Goal: Transaction & Acquisition: Purchase product/service

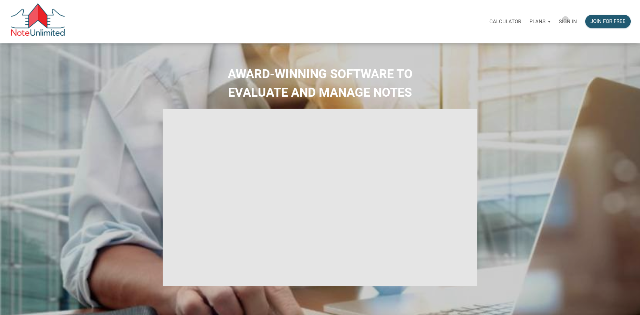
click at [566, 20] on p "Sign in" at bounding box center [568, 21] width 18 height 6
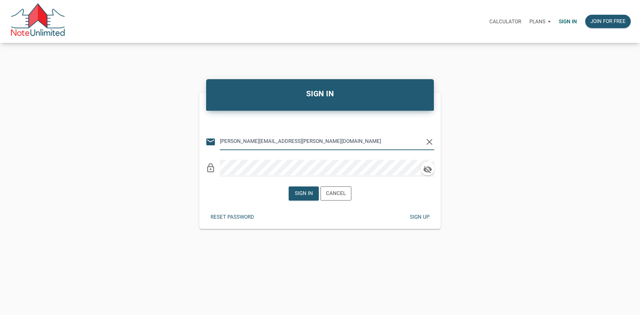
type input "walker.fleming@att.net"
click at [304, 189] on div "Sign in" at bounding box center [304, 193] width 18 height 8
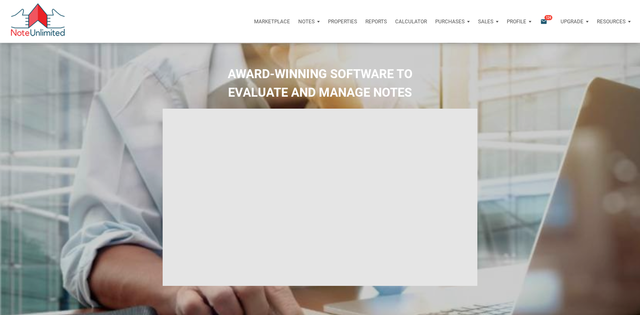
type input "Introduction to new features"
select select
click at [277, 21] on p "Marketplace" at bounding box center [268, 21] width 36 height 6
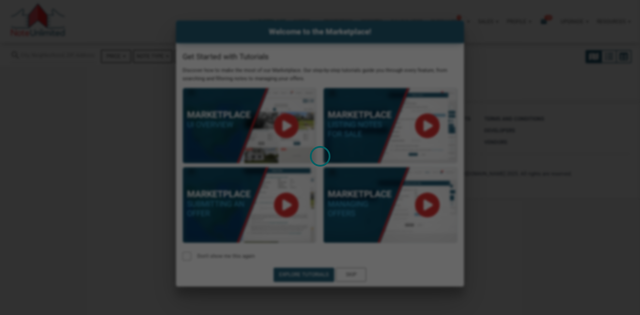
select select
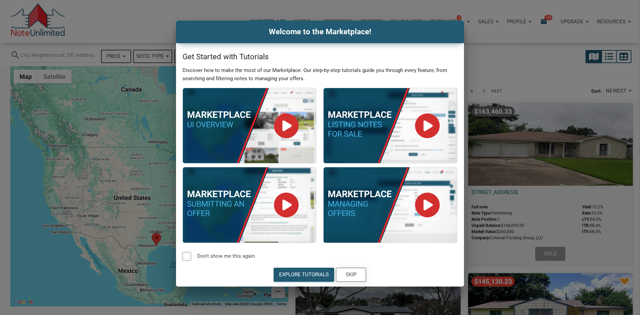
click at [355, 275] on div "Skip" at bounding box center [351, 275] width 11 height 8
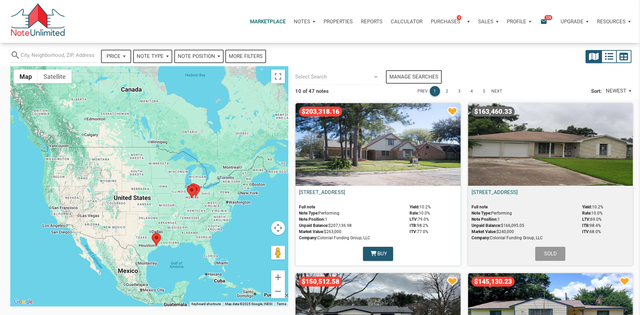
click at [345, 190] on link "[STREET_ADDRESS]" at bounding box center [322, 192] width 46 height 6
click at [152, 233] on area at bounding box center [152, 233] width 0 height 0
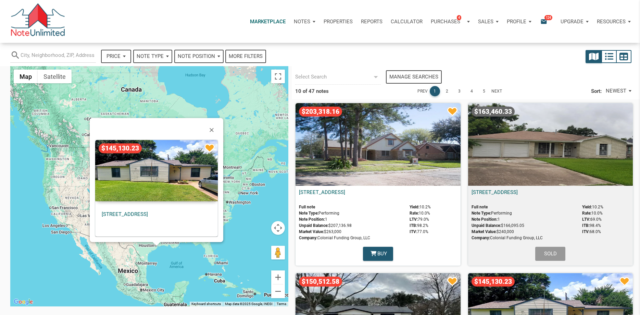
click at [157, 243] on div at bounding box center [156, 244] width 9 height 4
click at [159, 190] on div "$145,130.23" at bounding box center [156, 170] width 123 height 61
click at [306, 21] on p "Notes" at bounding box center [302, 21] width 16 height 6
click at [268, 42] on link "Dashboard" at bounding box center [285, 40] width 65 height 14
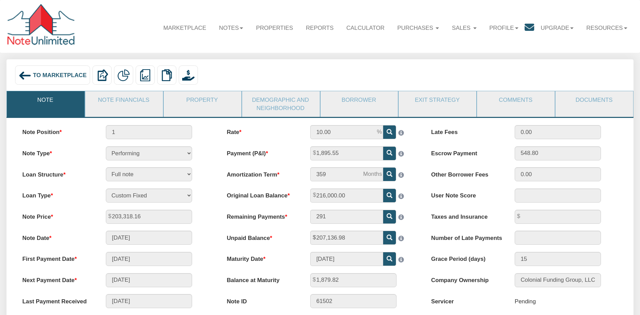
click at [484, 75] on div "To Marketplace Delete with property Delete only note Redeeming and Non-Redeemin…" at bounding box center [320, 76] width 615 height 22
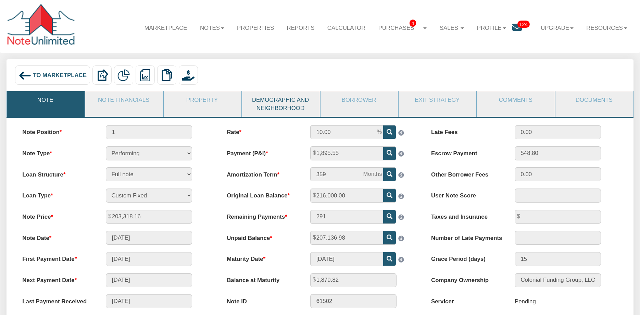
click at [263, 105] on link "Demographic and Neighborhood" at bounding box center [280, 104] width 77 height 26
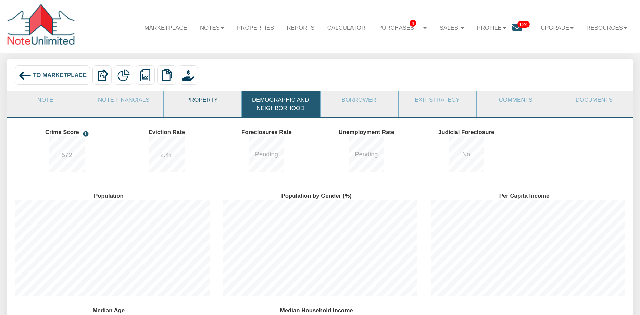
click at [210, 101] on link "Property" at bounding box center [202, 99] width 77 height 17
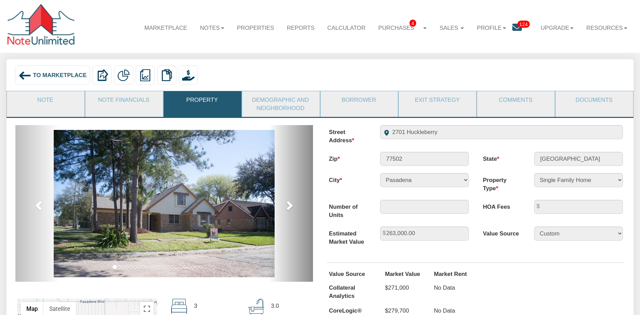
click at [288, 204] on span at bounding box center [289, 205] width 10 height 10
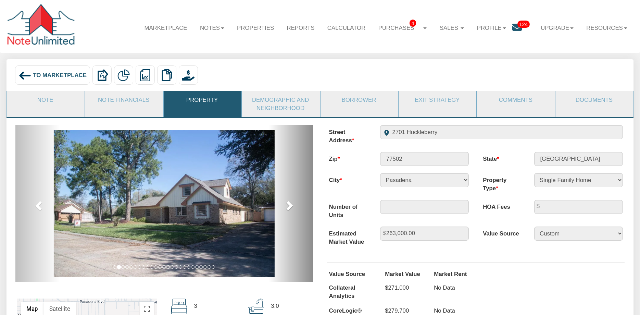
click at [288, 204] on span at bounding box center [289, 205] width 10 height 10
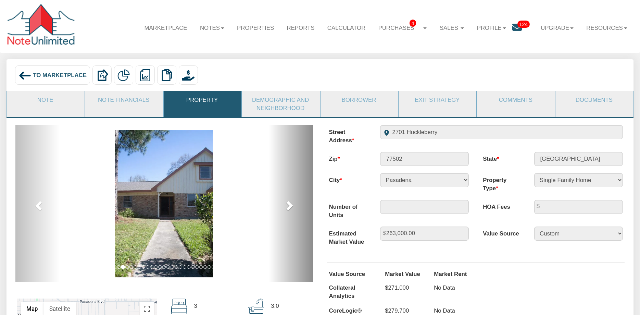
click at [288, 204] on span at bounding box center [289, 205] width 10 height 10
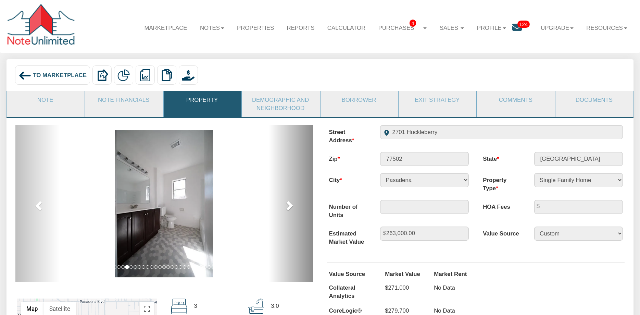
click at [288, 204] on span at bounding box center [289, 205] width 10 height 10
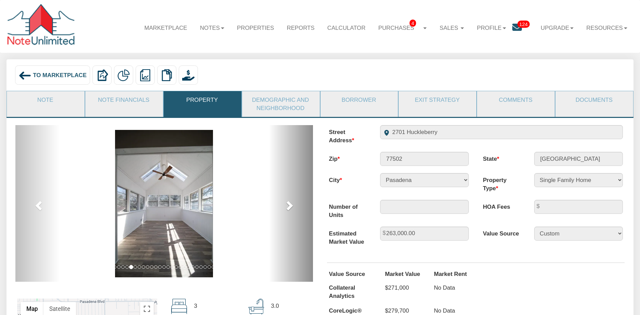
click at [288, 204] on span at bounding box center [289, 205] width 10 height 10
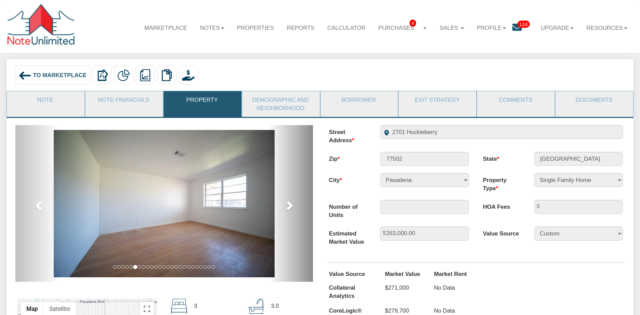
click at [288, 204] on span at bounding box center [289, 205] width 10 height 10
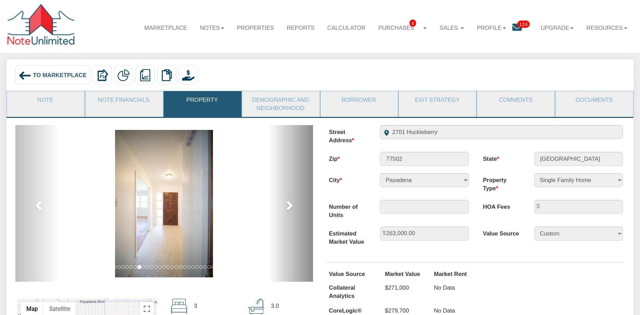
click at [288, 204] on span at bounding box center [289, 205] width 10 height 10
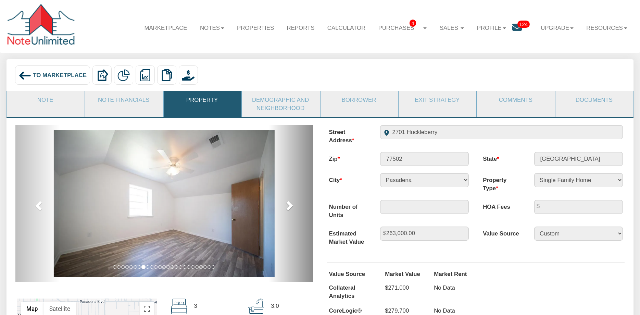
click at [288, 204] on span at bounding box center [289, 205] width 10 height 10
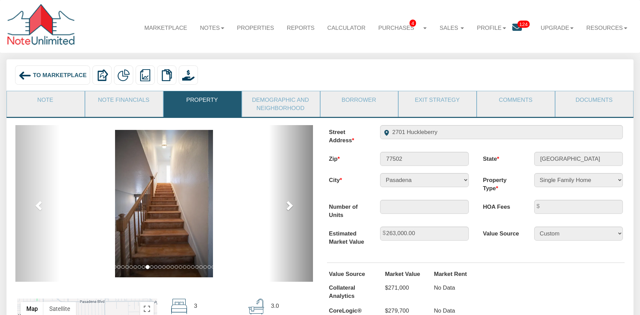
click at [288, 204] on span at bounding box center [289, 205] width 10 height 10
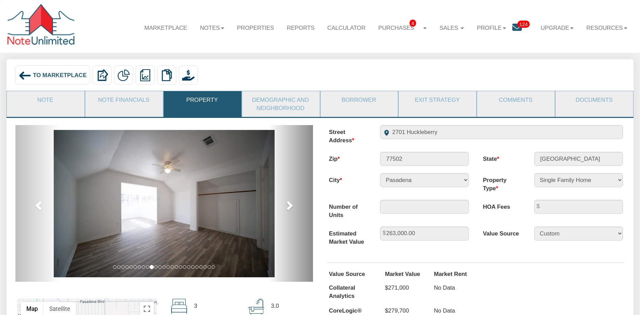
click at [288, 204] on span at bounding box center [289, 205] width 10 height 10
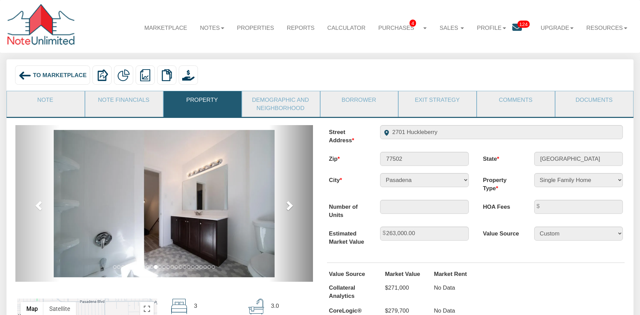
click at [288, 204] on span at bounding box center [289, 205] width 10 height 10
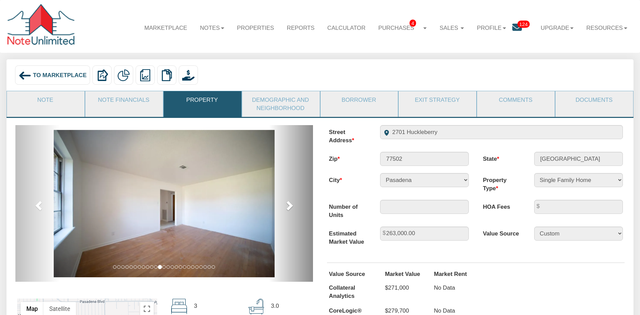
click at [288, 204] on span at bounding box center [289, 205] width 10 height 10
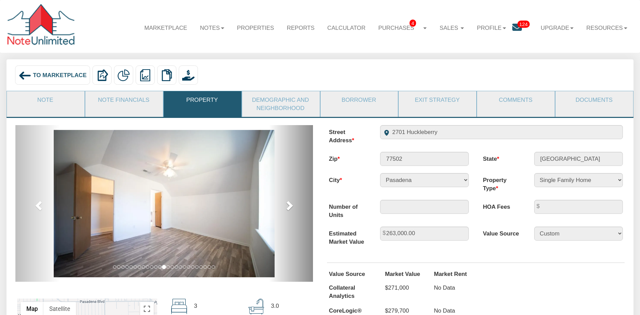
click at [288, 204] on span at bounding box center [289, 205] width 10 height 10
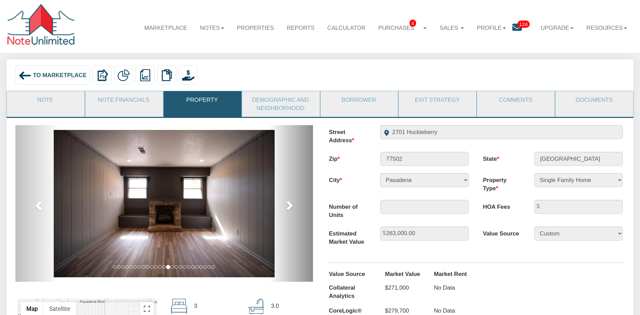
click at [288, 204] on span at bounding box center [289, 205] width 10 height 10
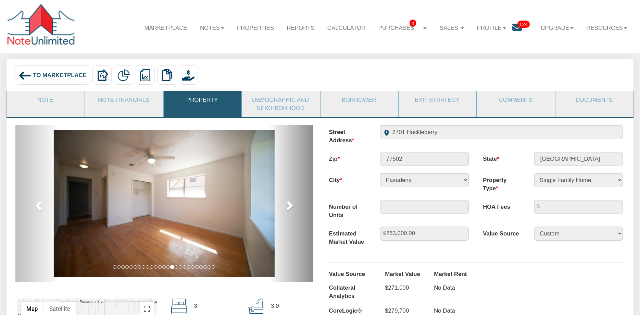
click at [288, 204] on span at bounding box center [289, 205] width 10 height 10
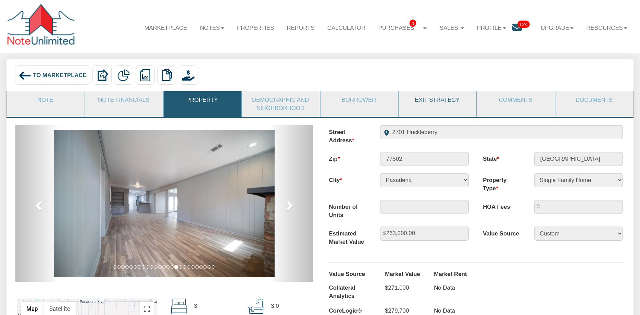
click at [422, 103] on link "Exit Strategy" at bounding box center [437, 99] width 77 height 17
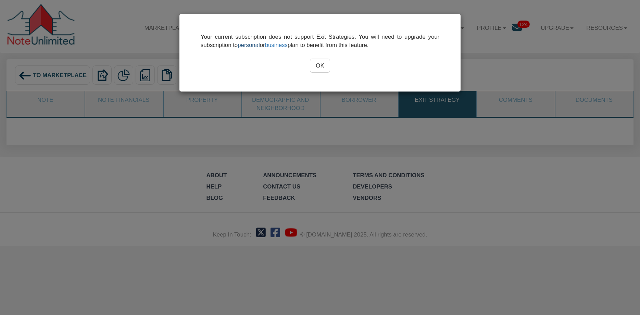
click at [255, 47] on link "personal" at bounding box center [249, 45] width 22 height 7
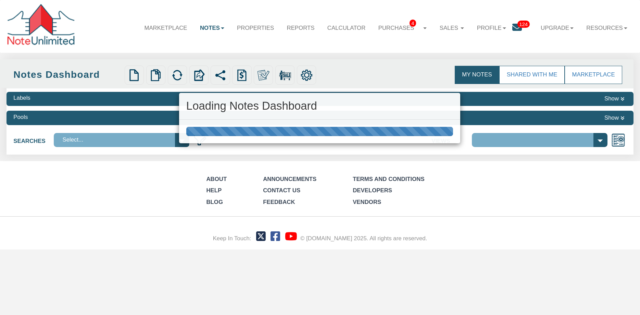
select select "3"
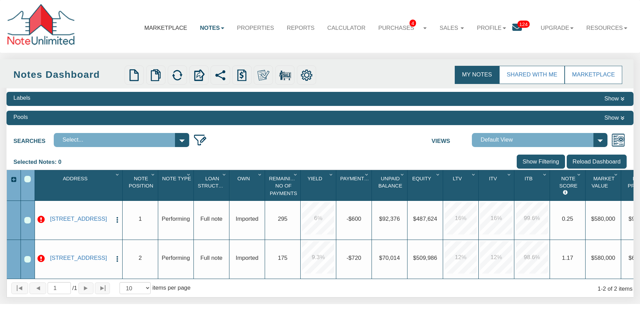
click at [157, 27] on link "Marketplace" at bounding box center [166, 28] width 56 height 20
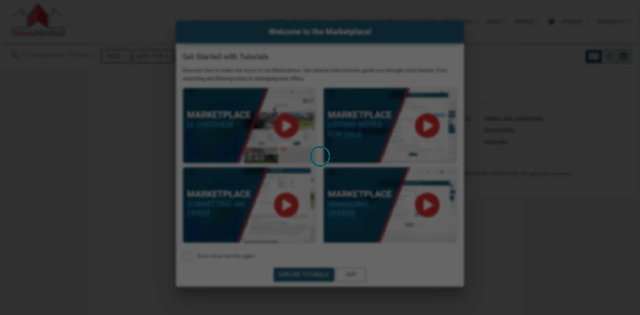
select select
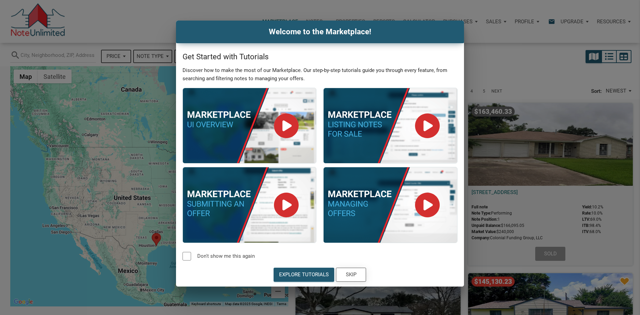
click at [355, 275] on div "Skip" at bounding box center [351, 275] width 11 height 8
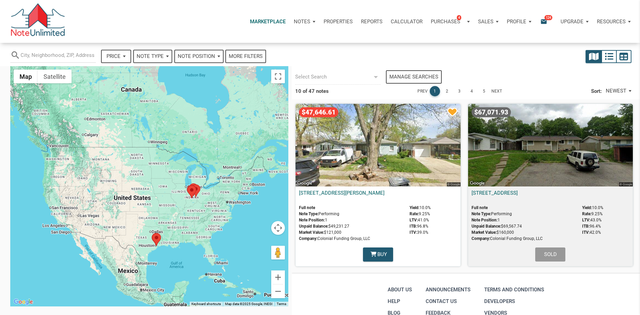
scroll to position [731, 0]
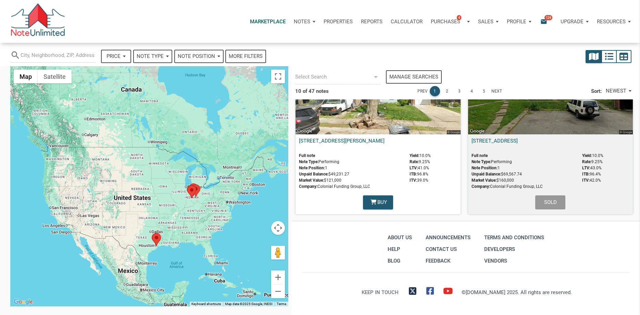
click at [497, 90] on link "Next" at bounding box center [497, 91] width 11 height 10
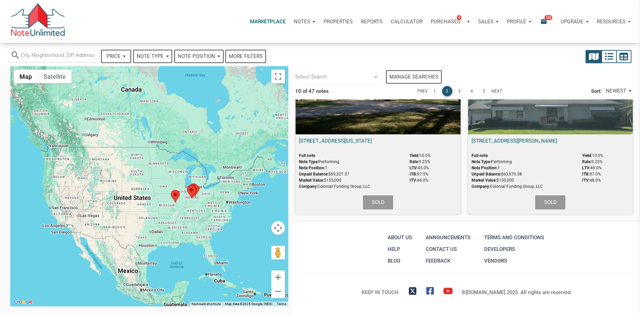
scroll to position [724, 0]
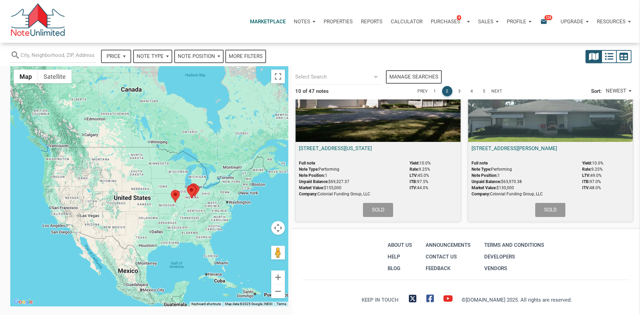
click at [499, 92] on link "Next" at bounding box center [497, 91] width 11 height 10
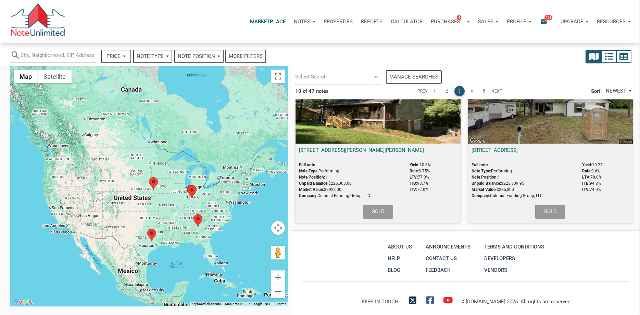
scroll to position [731, 0]
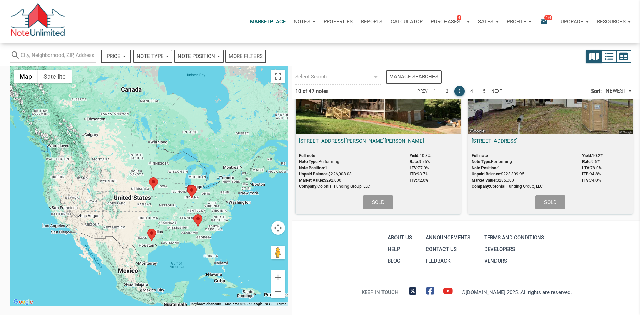
click at [498, 92] on link "Next" at bounding box center [497, 91] width 11 height 10
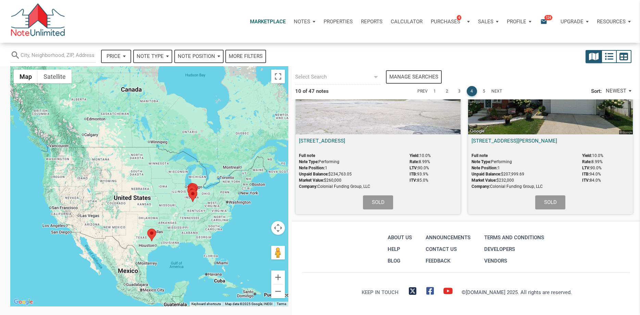
click at [495, 92] on link "Next" at bounding box center [497, 91] width 11 height 10
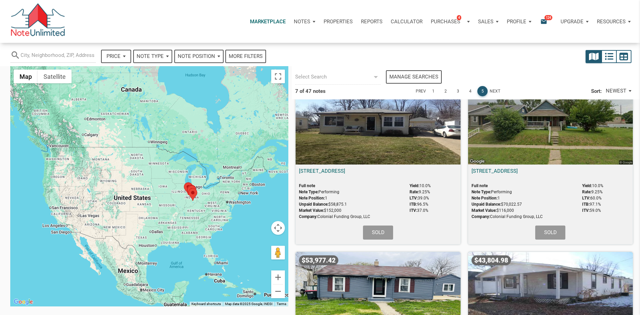
scroll to position [0, 0]
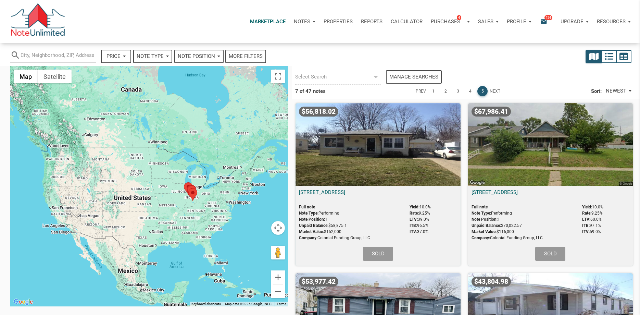
click at [520, 23] on p "Profile" at bounding box center [517, 21] width 20 height 6
click at [492, 56] on link "Logout" at bounding box center [501, 54] width 65 height 14
